Goal: Information Seeking & Learning: Find specific fact

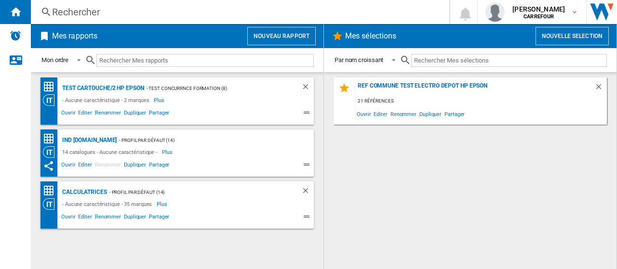
click at [104, 14] on div "Rechercher" at bounding box center [238, 11] width 372 height 13
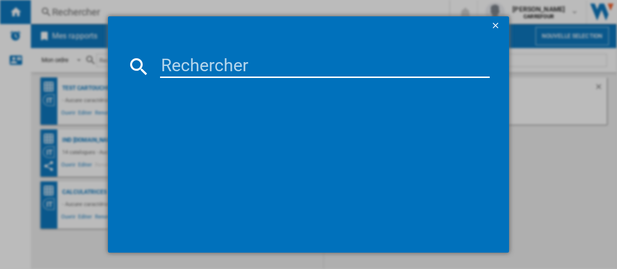
click at [180, 72] on input at bounding box center [325, 66] width 330 height 23
paste input "4006387120801"
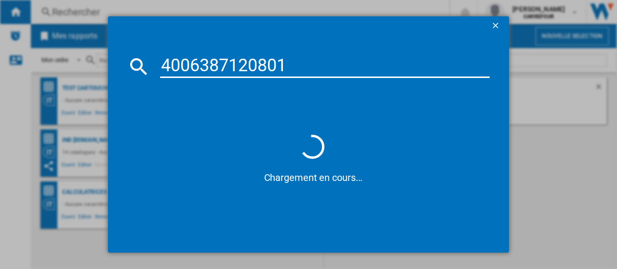
type input "4006387120801"
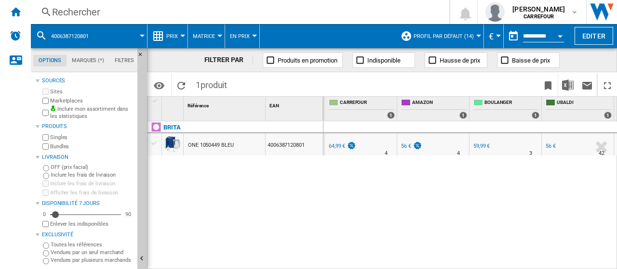
scroll to position [0, 118]
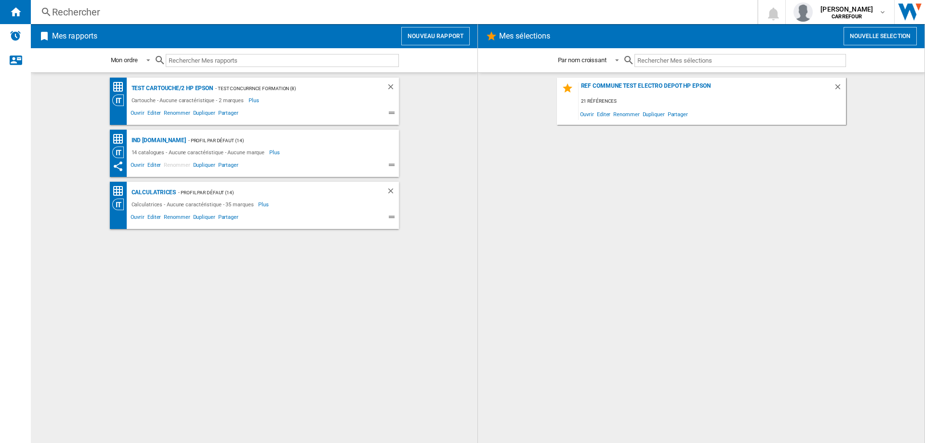
click at [373, 16] on div "Rechercher" at bounding box center [392, 11] width 680 height 13
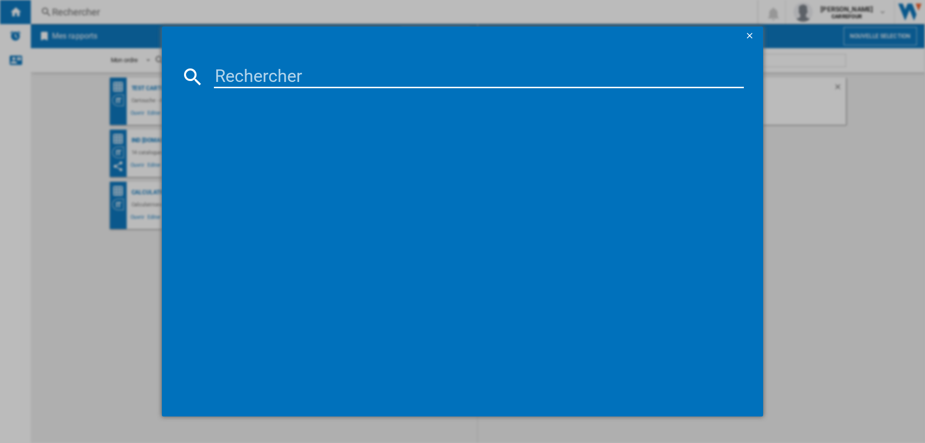
paste input "4006387137120"
click at [382, 83] on input "4006387137120" at bounding box center [479, 76] width 530 height 23
type input "4006387137120"
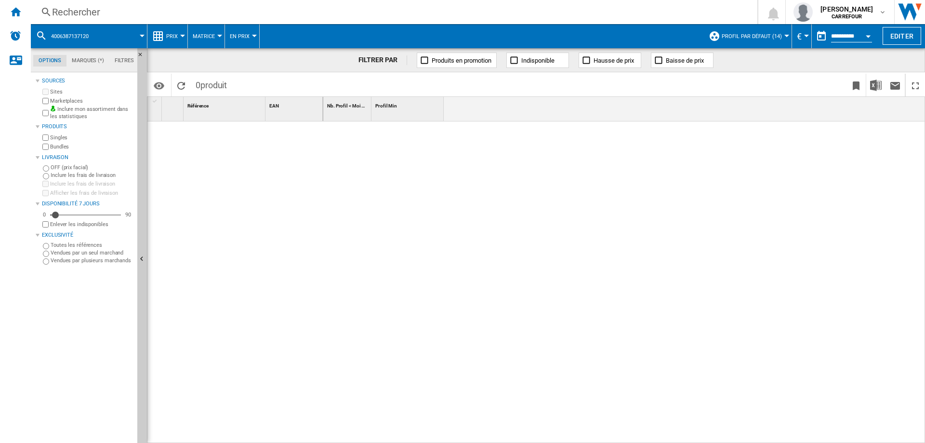
drag, startPoint x: 95, startPoint y: 4, endPoint x: 199, endPoint y: 64, distance: 119.2
click at [95, 4] on div "Rechercher Rechercher 0 [PERSON_NAME] [GEOGRAPHIC_DATA] [GEOGRAPHIC_DATA] Mes p…" at bounding box center [478, 12] width 894 height 24
click at [145, 9] on div "Rechercher" at bounding box center [392, 11] width 680 height 13
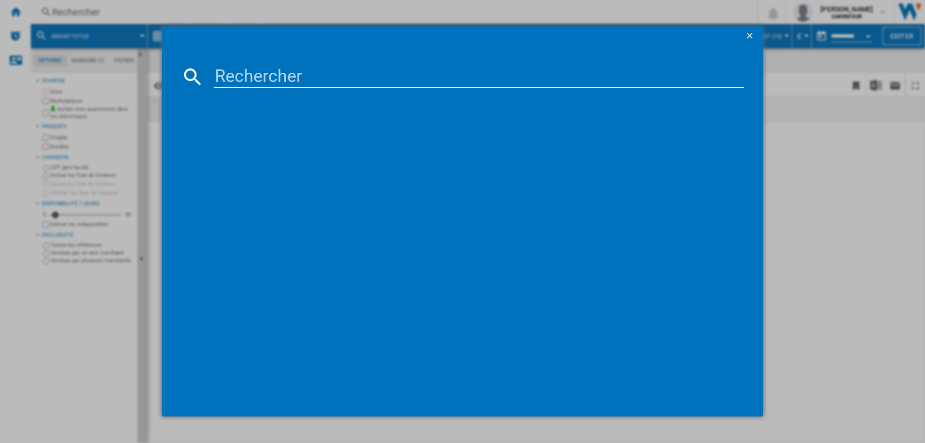
click at [322, 65] on md-dialog-content at bounding box center [462, 231] width 601 height 371
click at [319, 72] on input at bounding box center [479, 76] width 530 height 23
paste input "4006387137120"
drag, startPoint x: 316, startPoint y: 78, endPoint x: 204, endPoint y: 68, distance: 112.2
click at [204, 68] on div "4006387137120" at bounding box center [462, 76] width 563 height 23
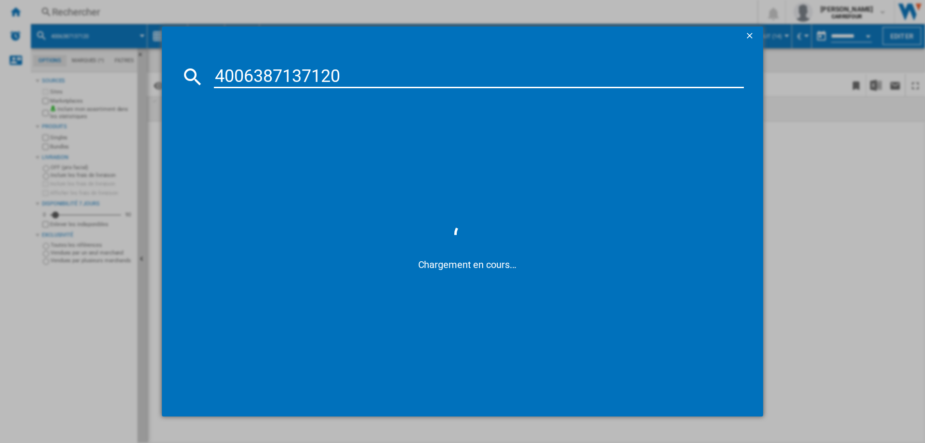
paste input "24076"
type input "4006387124076"
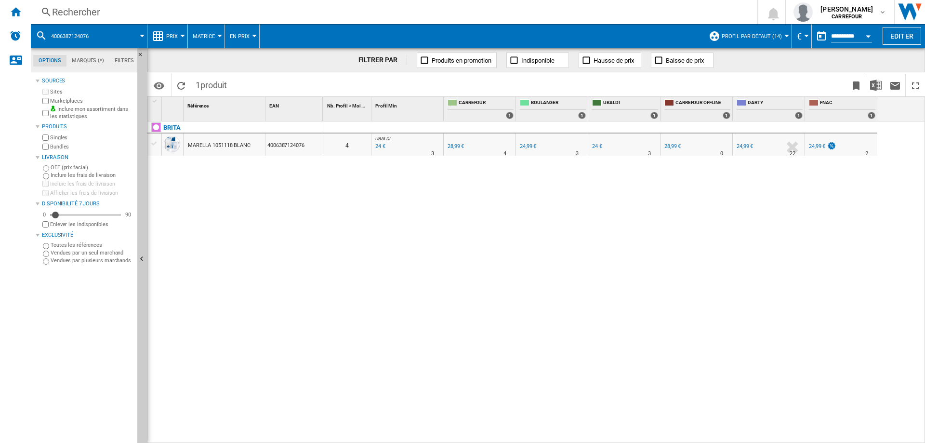
click at [531, 145] on div "24,99 €" at bounding box center [528, 146] width 16 height 6
